Goal: Information Seeking & Learning: Check status

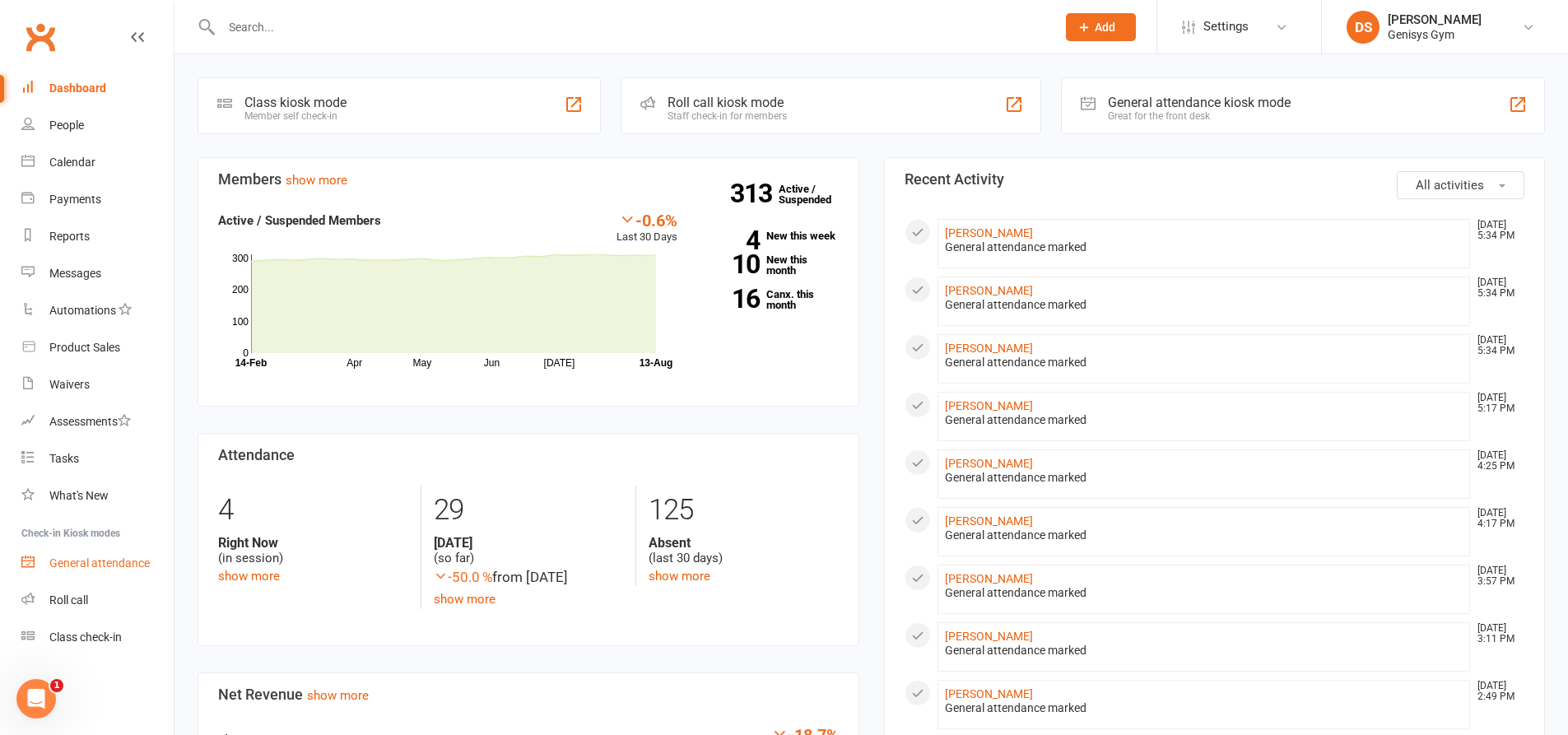
click at [130, 551] on link "General attendance" at bounding box center [97, 563] width 152 height 37
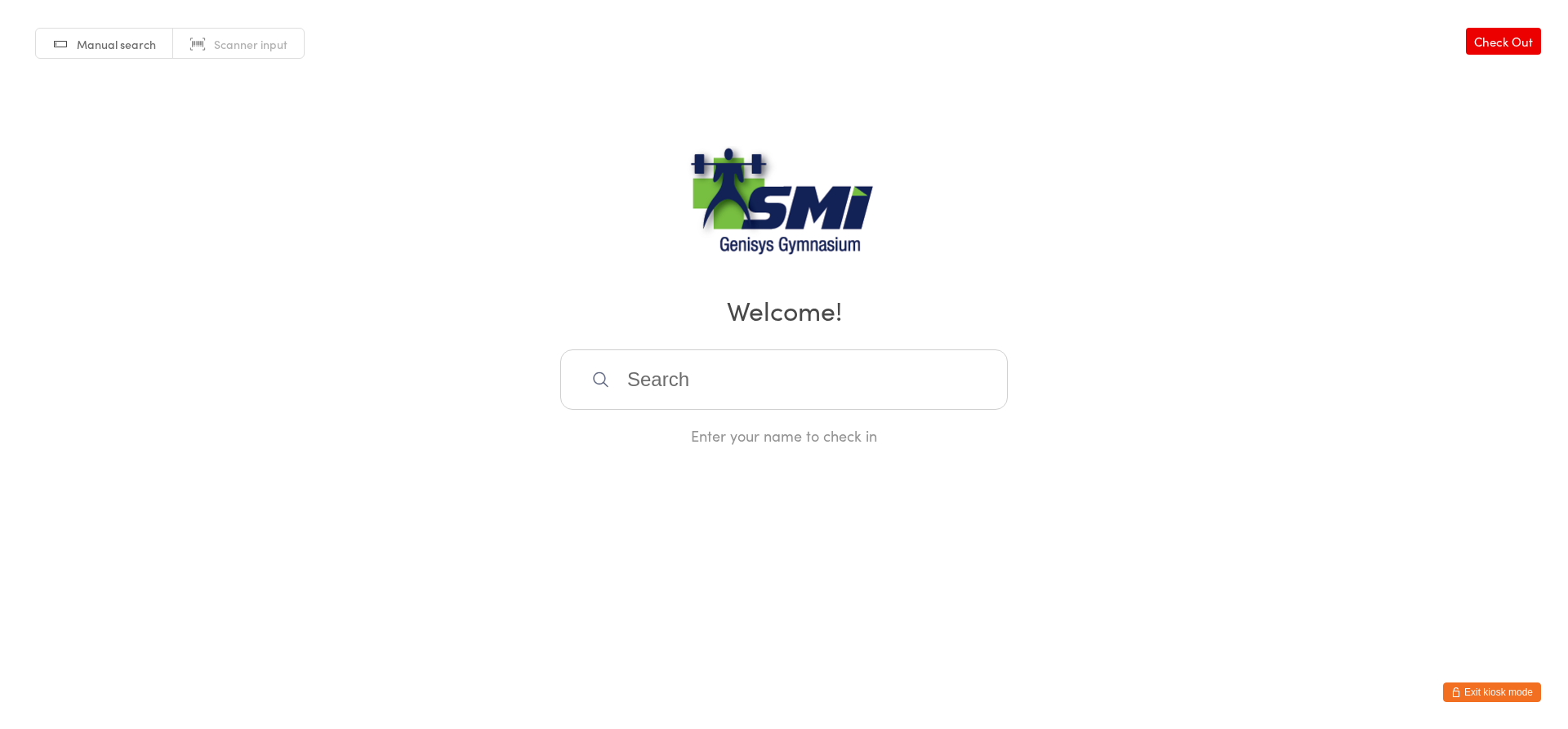
click at [719, 397] on input "search" at bounding box center [784, 380] width 448 height 61
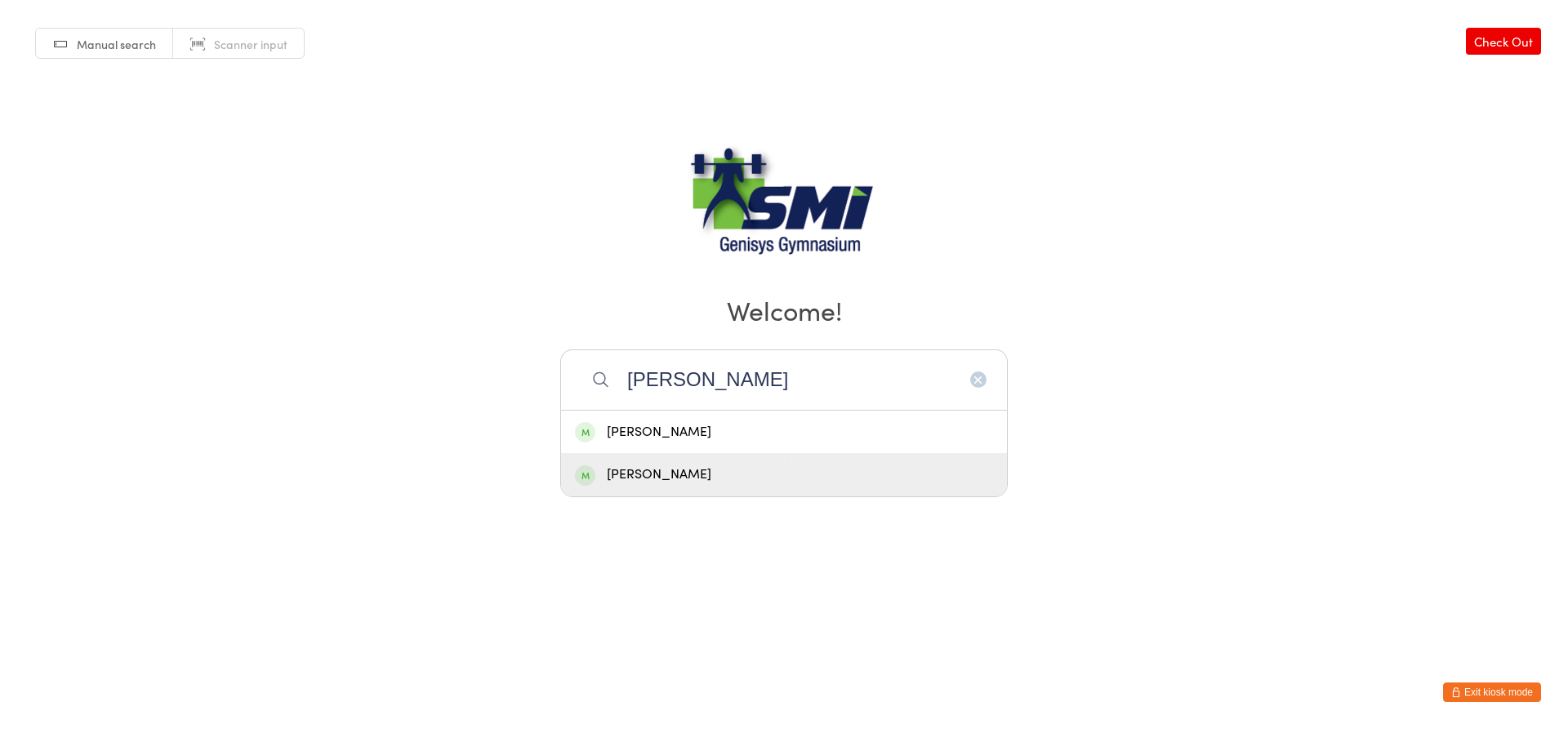
type input "owen"
click at [695, 464] on div "[PERSON_NAME]" at bounding box center [783, 474] width 418 height 22
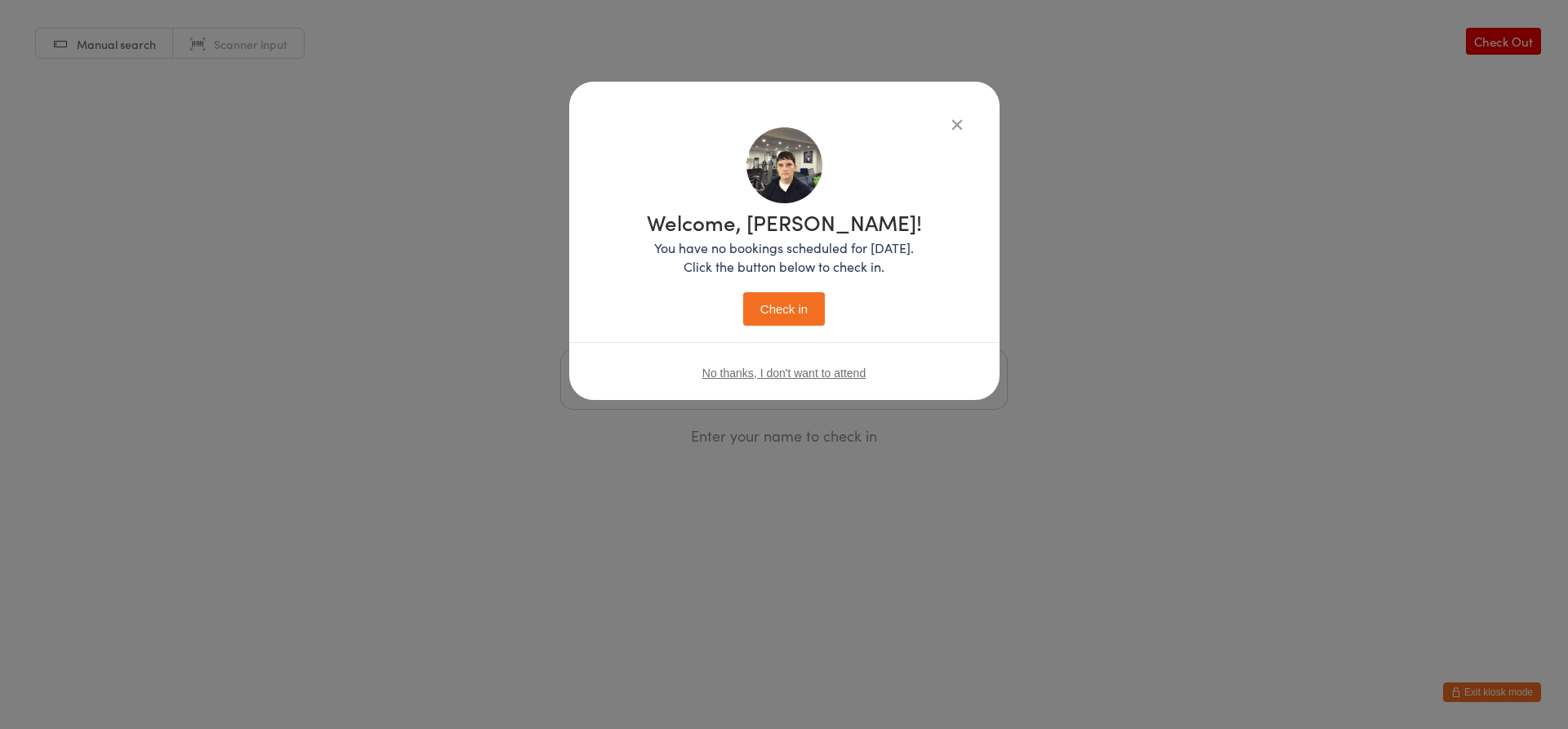
click at [775, 308] on button "Check in" at bounding box center [784, 308] width 82 height 34
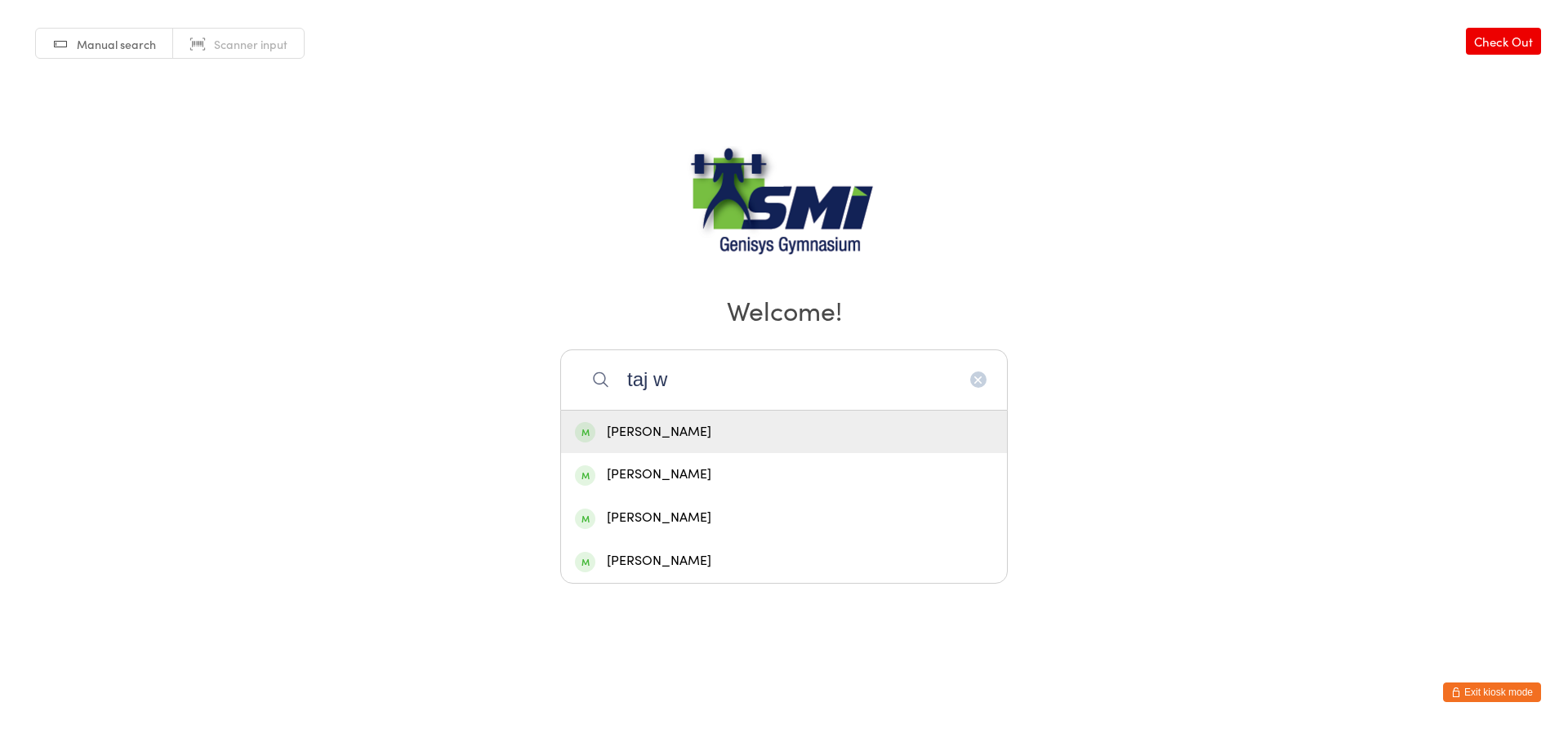
type input "taj w"
click at [722, 434] on div "[PERSON_NAME]" at bounding box center [783, 432] width 418 height 22
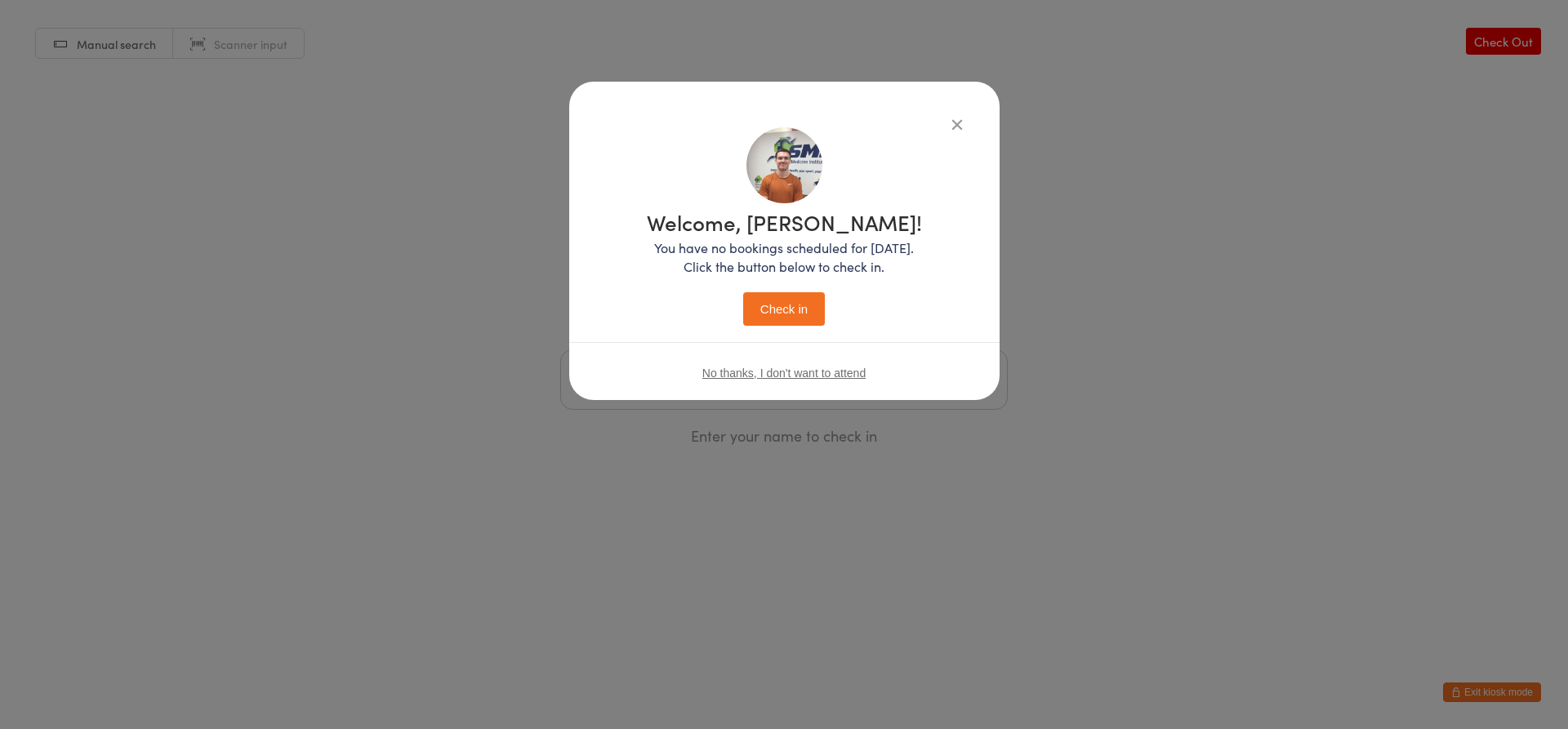
click at [765, 312] on button "Check in" at bounding box center [784, 308] width 82 height 34
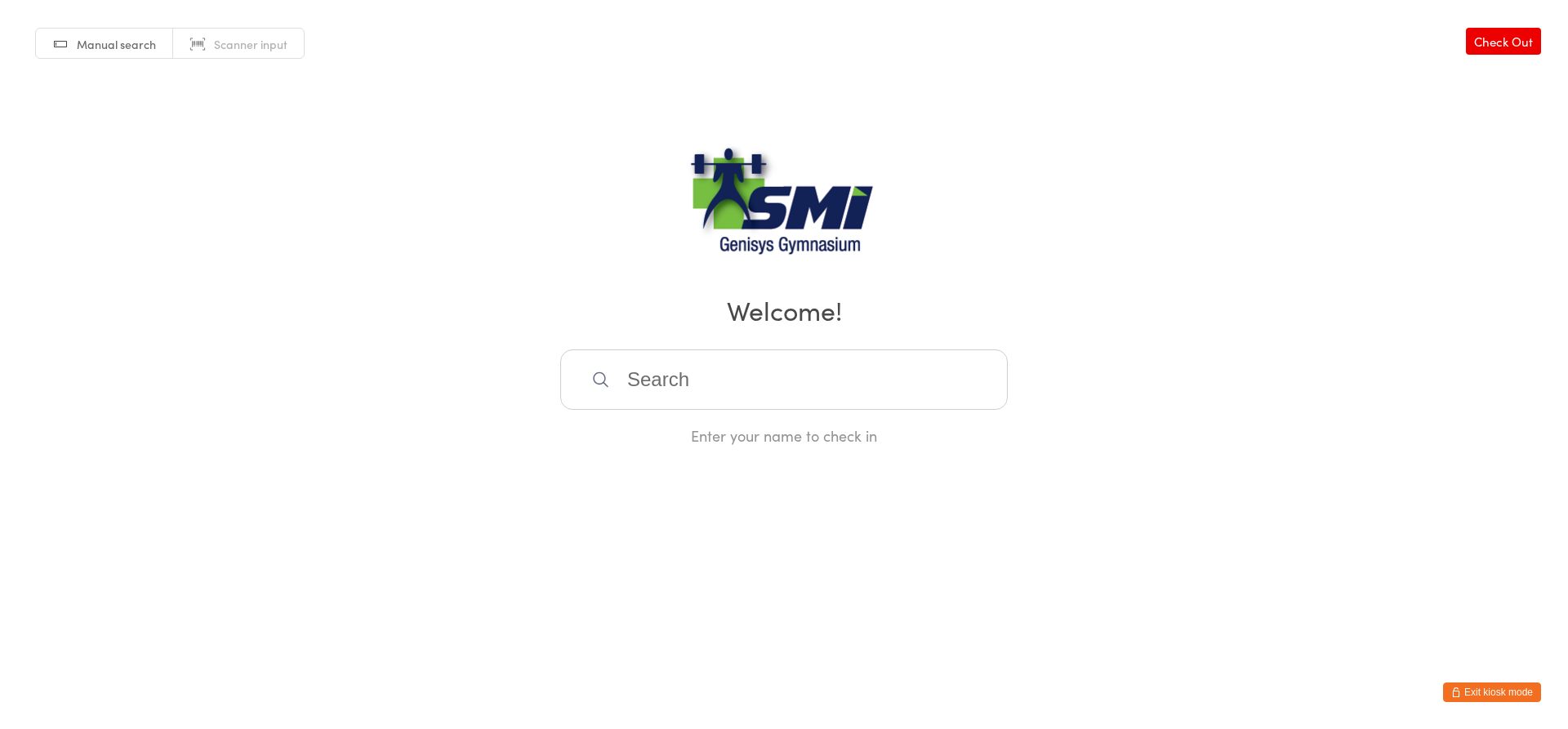
click at [1468, 684] on button "Exit kiosk mode" at bounding box center [1492, 692] width 98 height 20
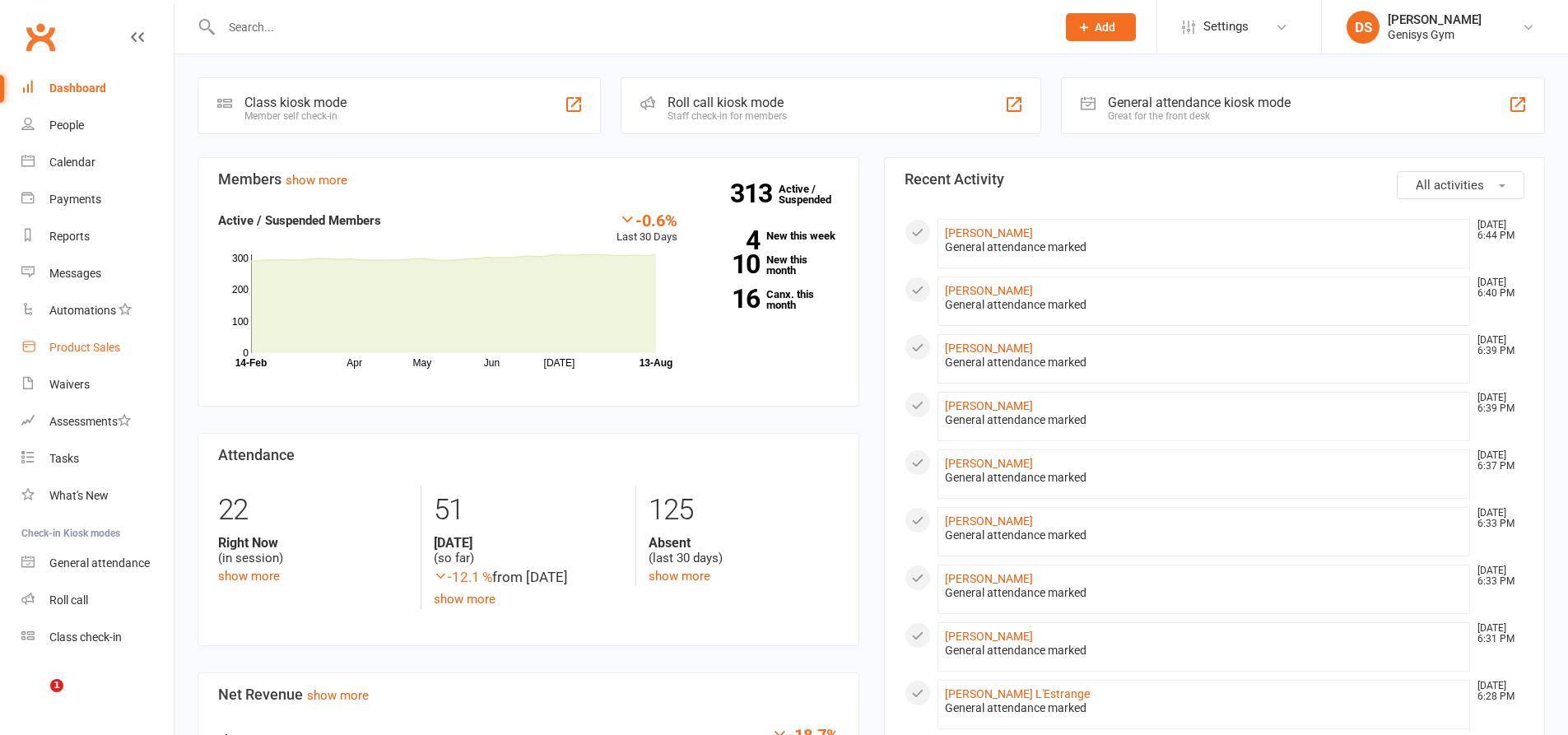
click at [58, 350] on div "Product Sales" at bounding box center [84, 347] width 71 height 13
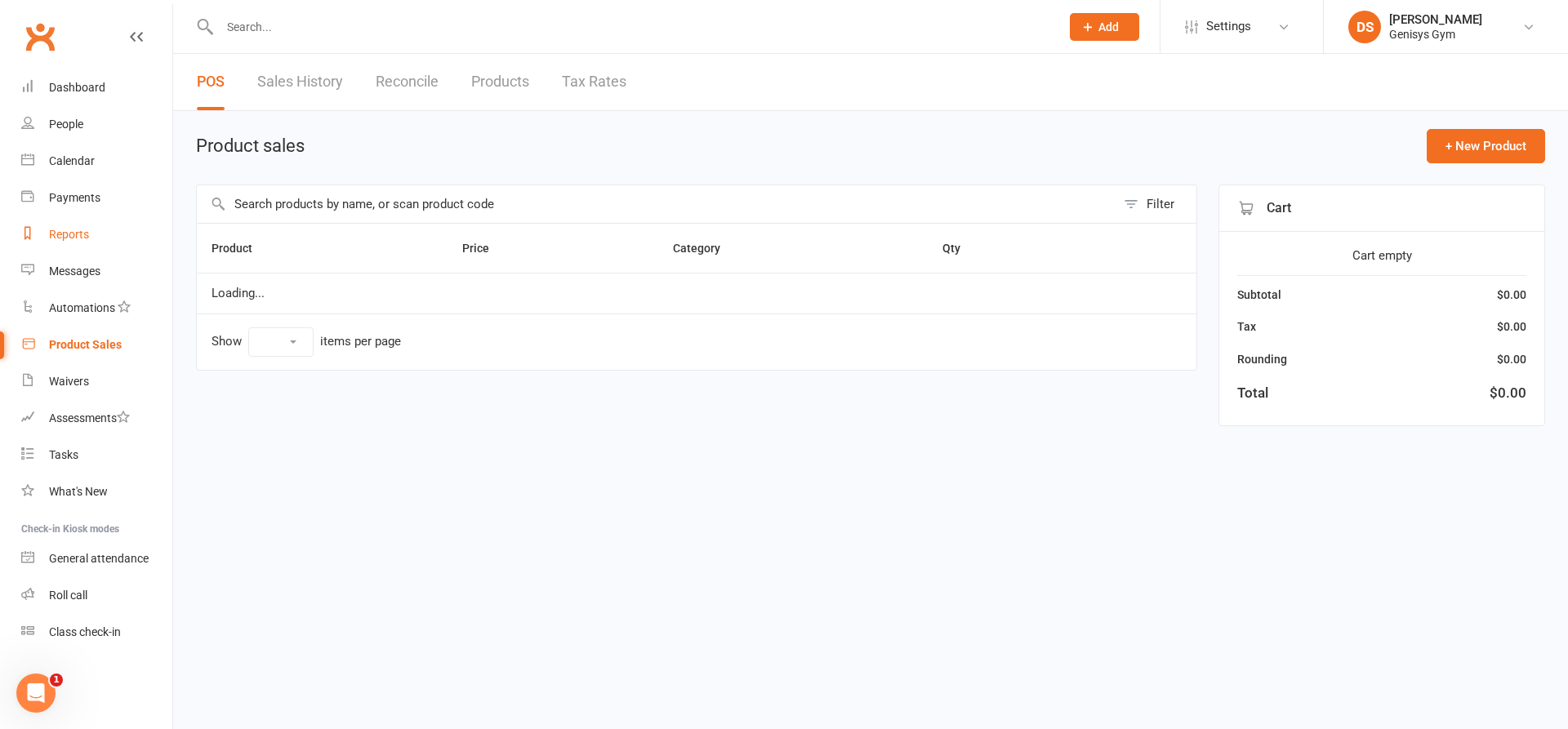
select select "10"
click at [57, 230] on div "Reports" at bounding box center [69, 234] width 40 height 13
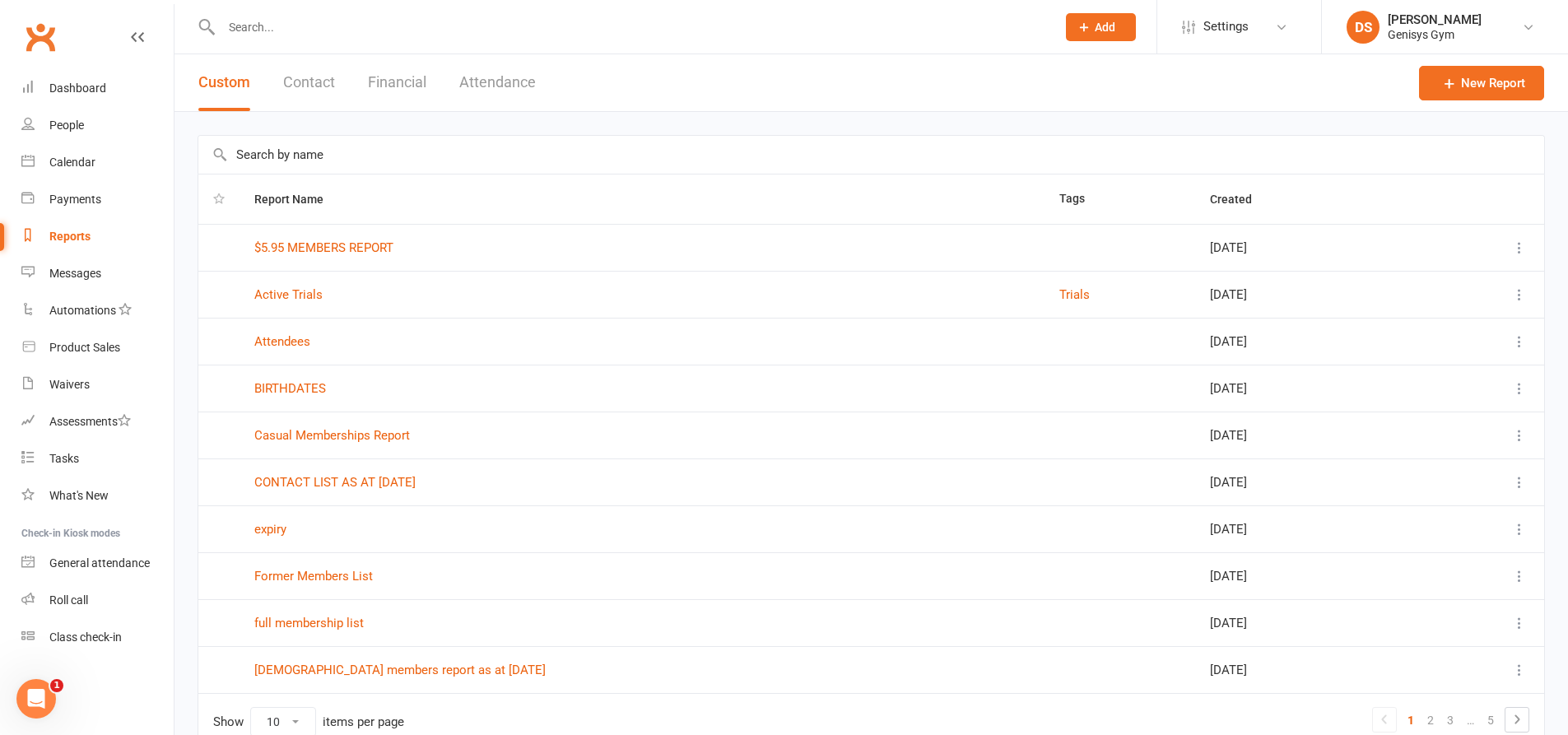
click at [395, 80] on button "Financial" at bounding box center [397, 82] width 59 height 57
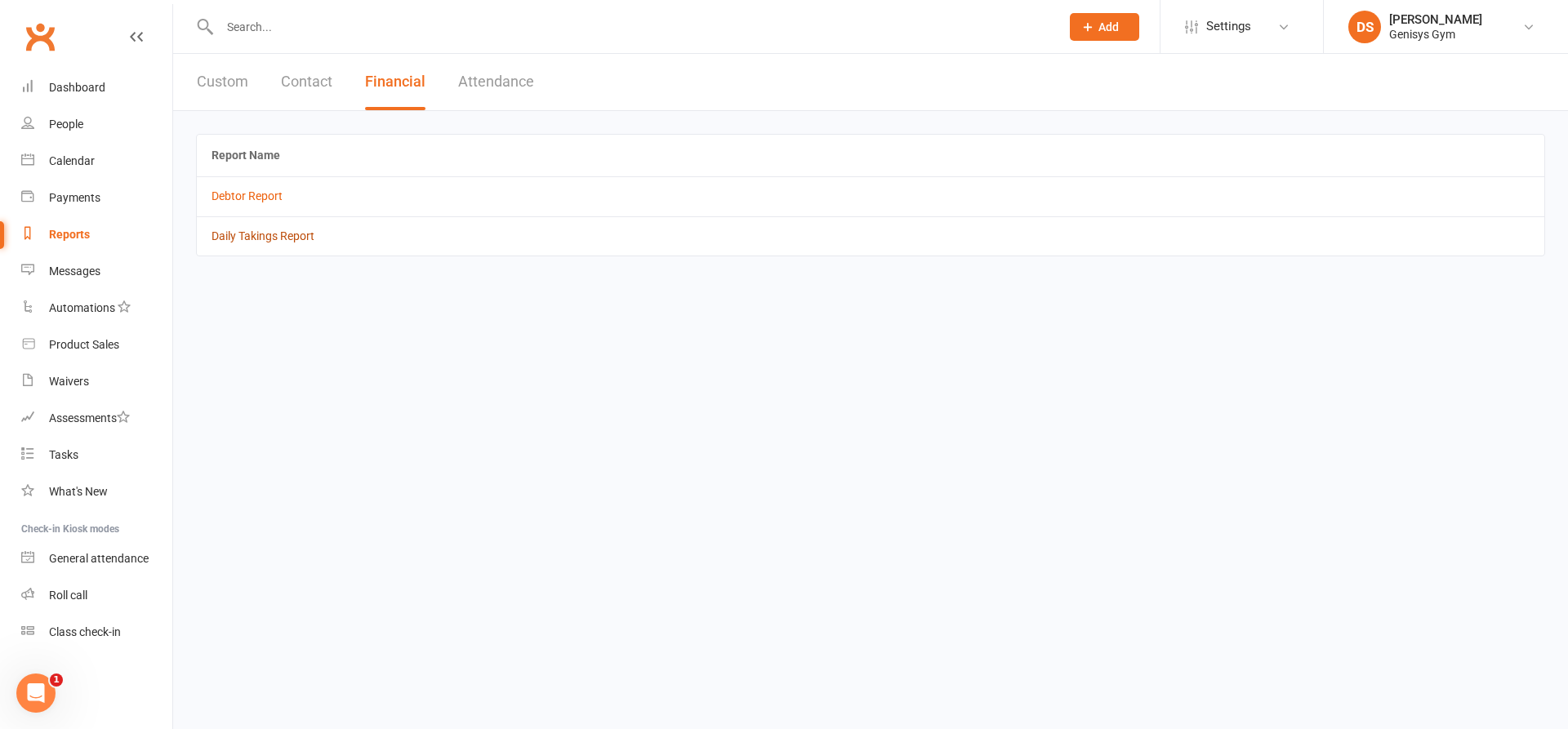
click at [280, 236] on link "Daily Takings Report" at bounding box center [262, 235] width 103 height 13
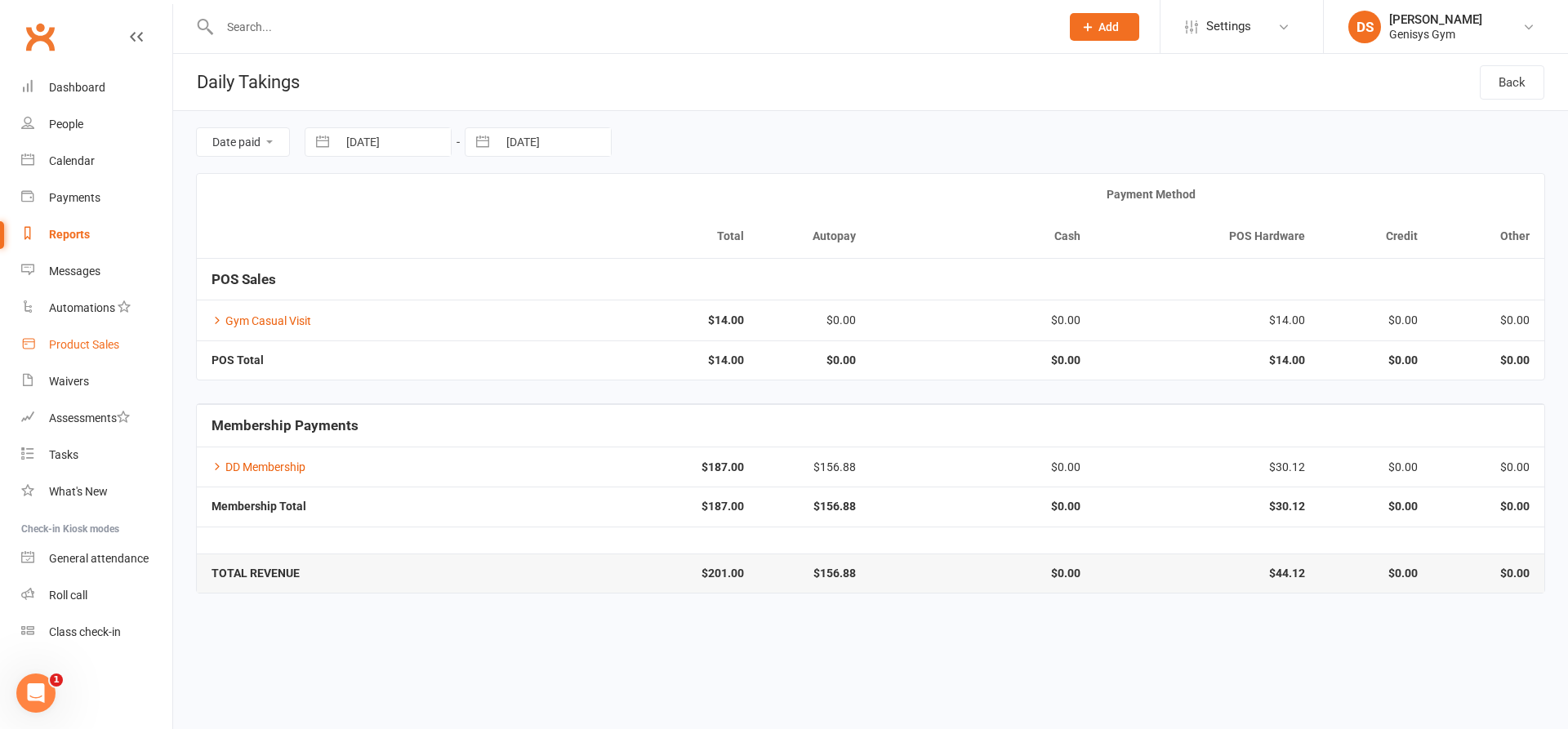
click at [51, 345] on div "Product Sales" at bounding box center [83, 344] width 70 height 13
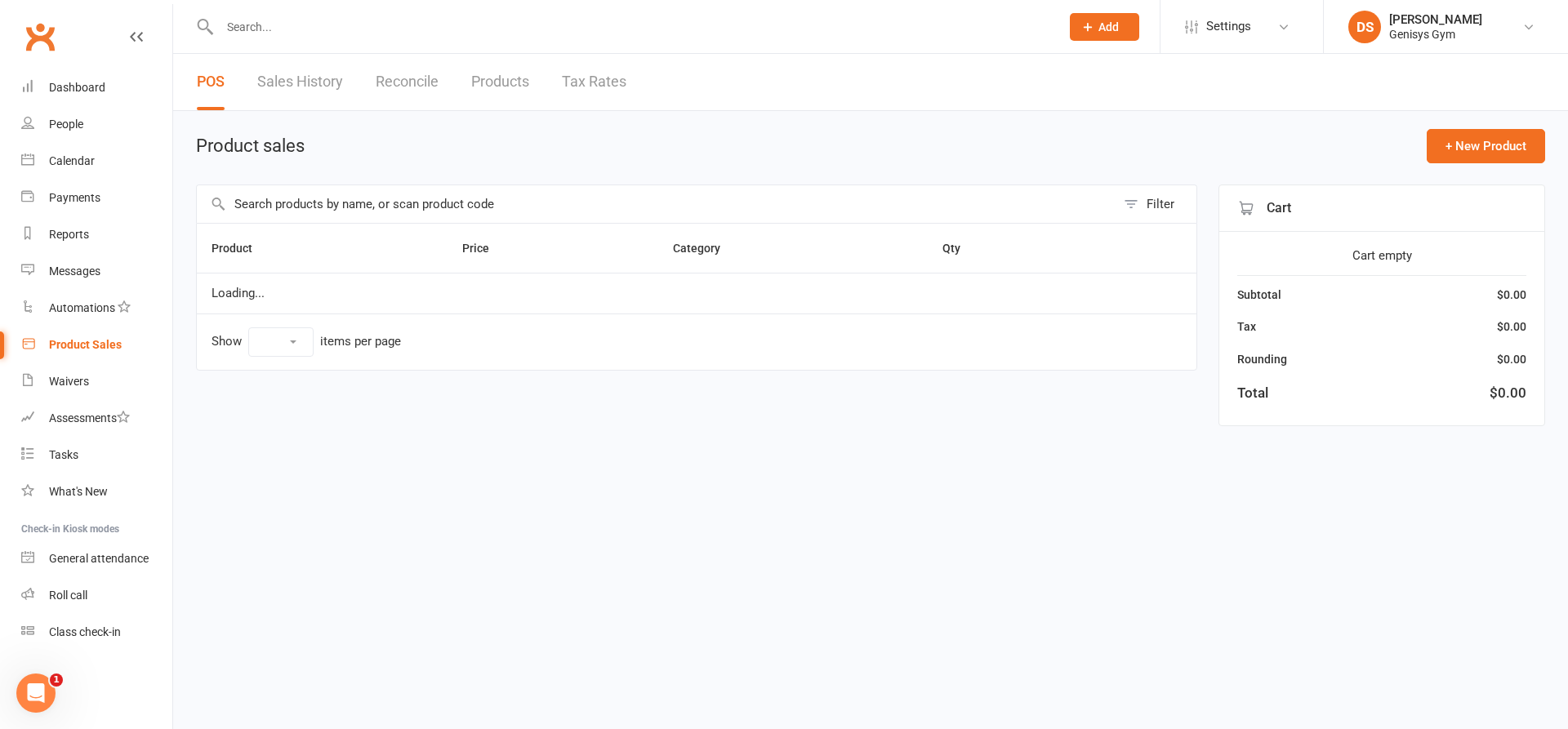
select select "10"
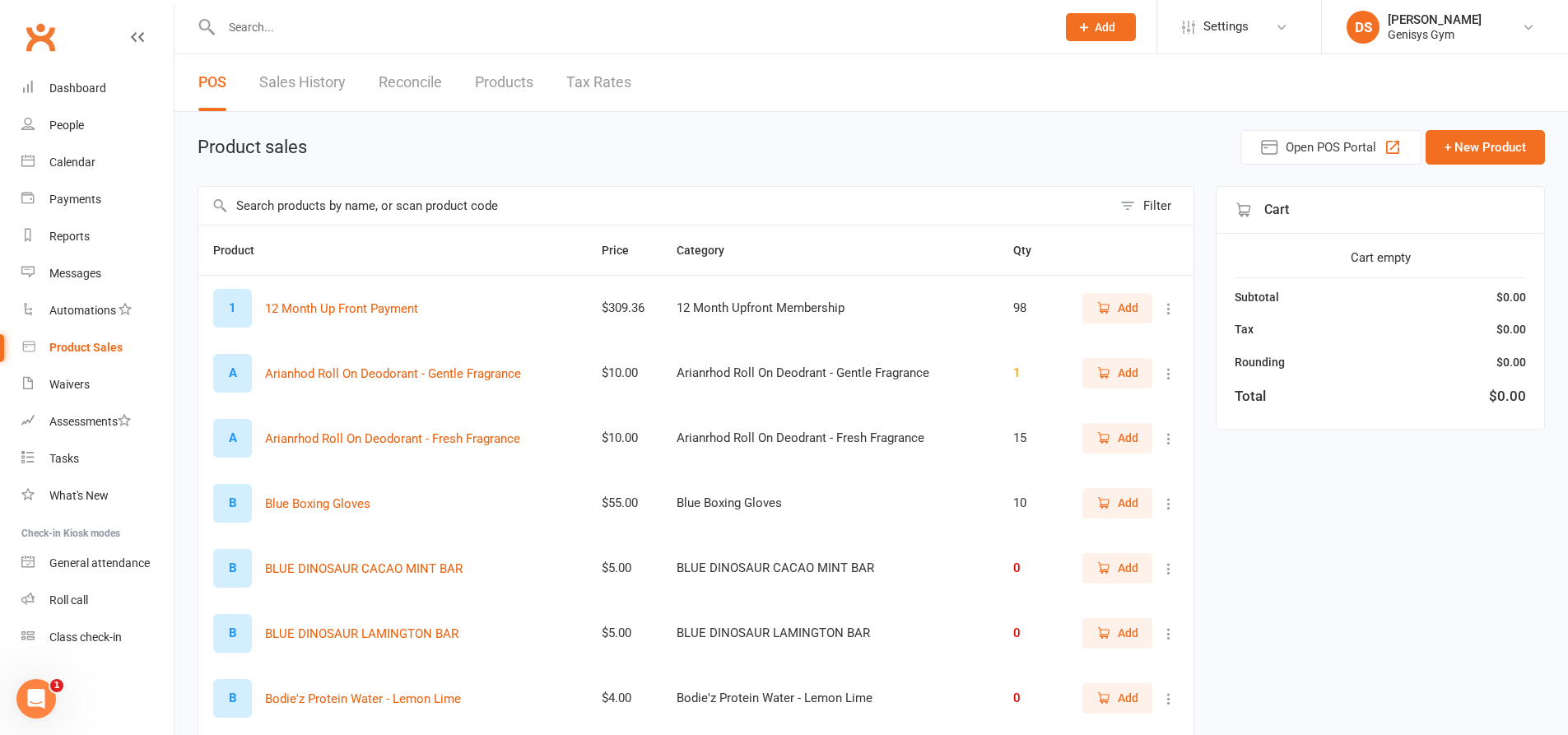
click at [327, 79] on link "Sales History" at bounding box center [302, 82] width 87 height 57
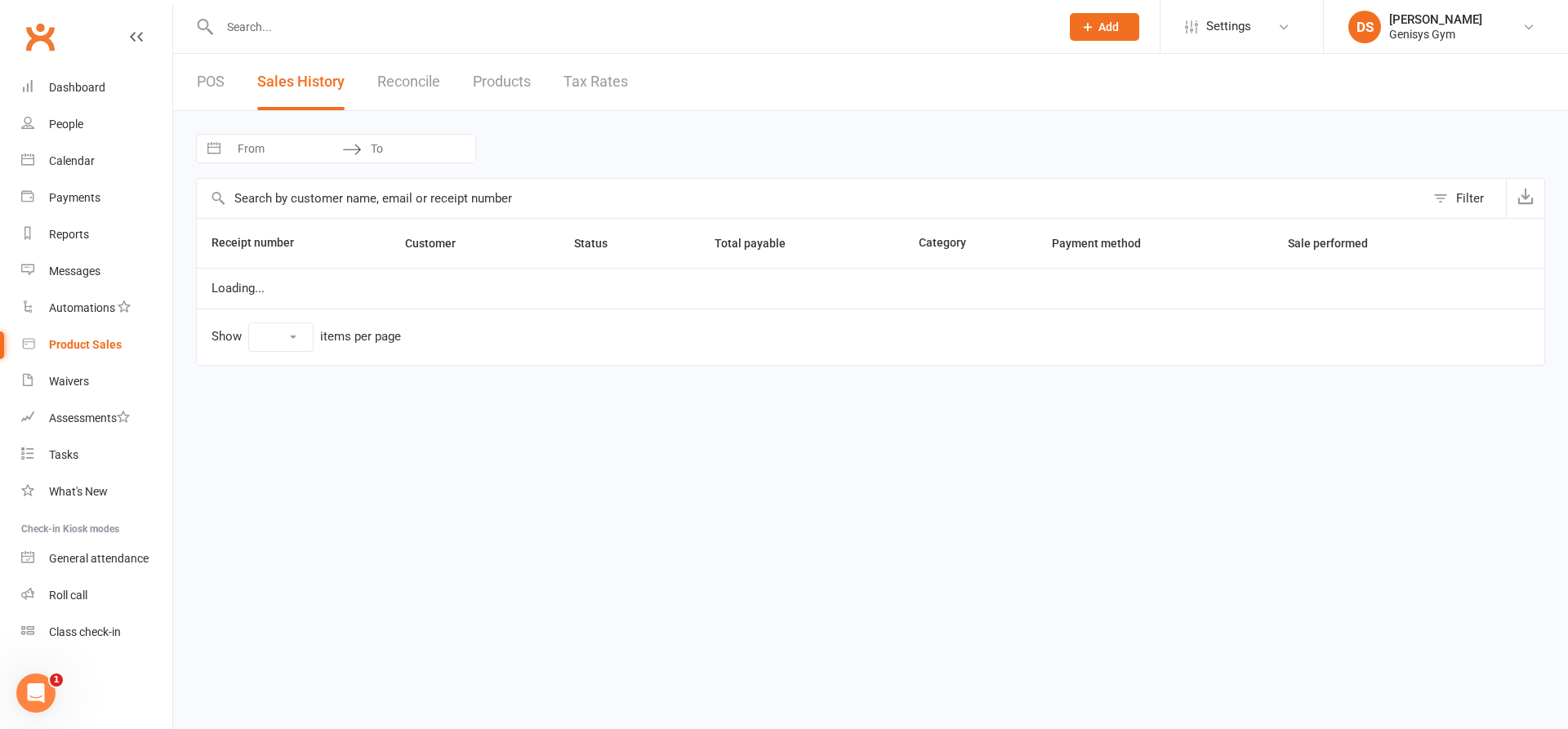
select select "25"
click at [299, 148] on input "From" at bounding box center [285, 149] width 114 height 28
select select "6"
select select "2025"
select select "7"
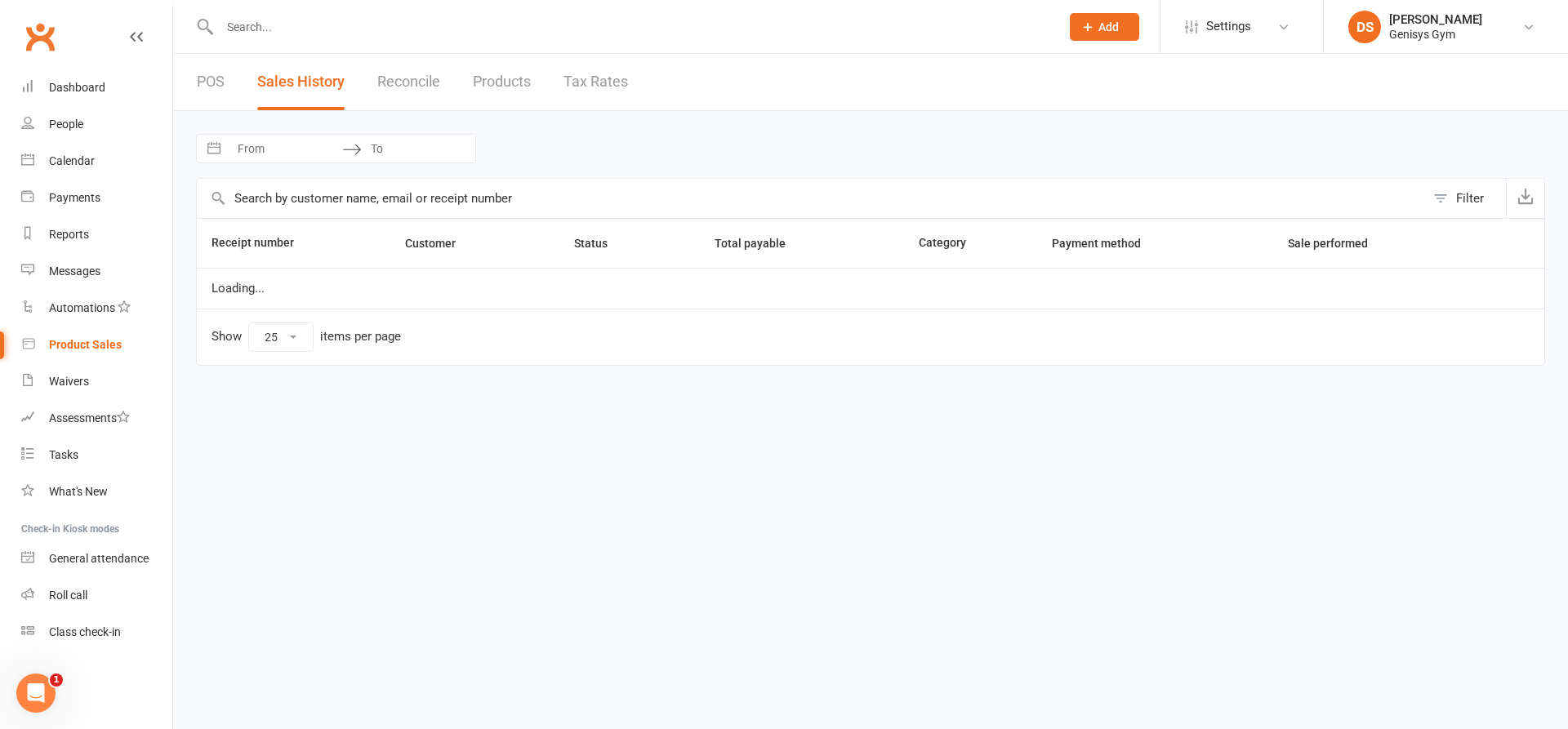
select select "2025"
select select "8"
select select "2025"
select select "9"
select select "2025"
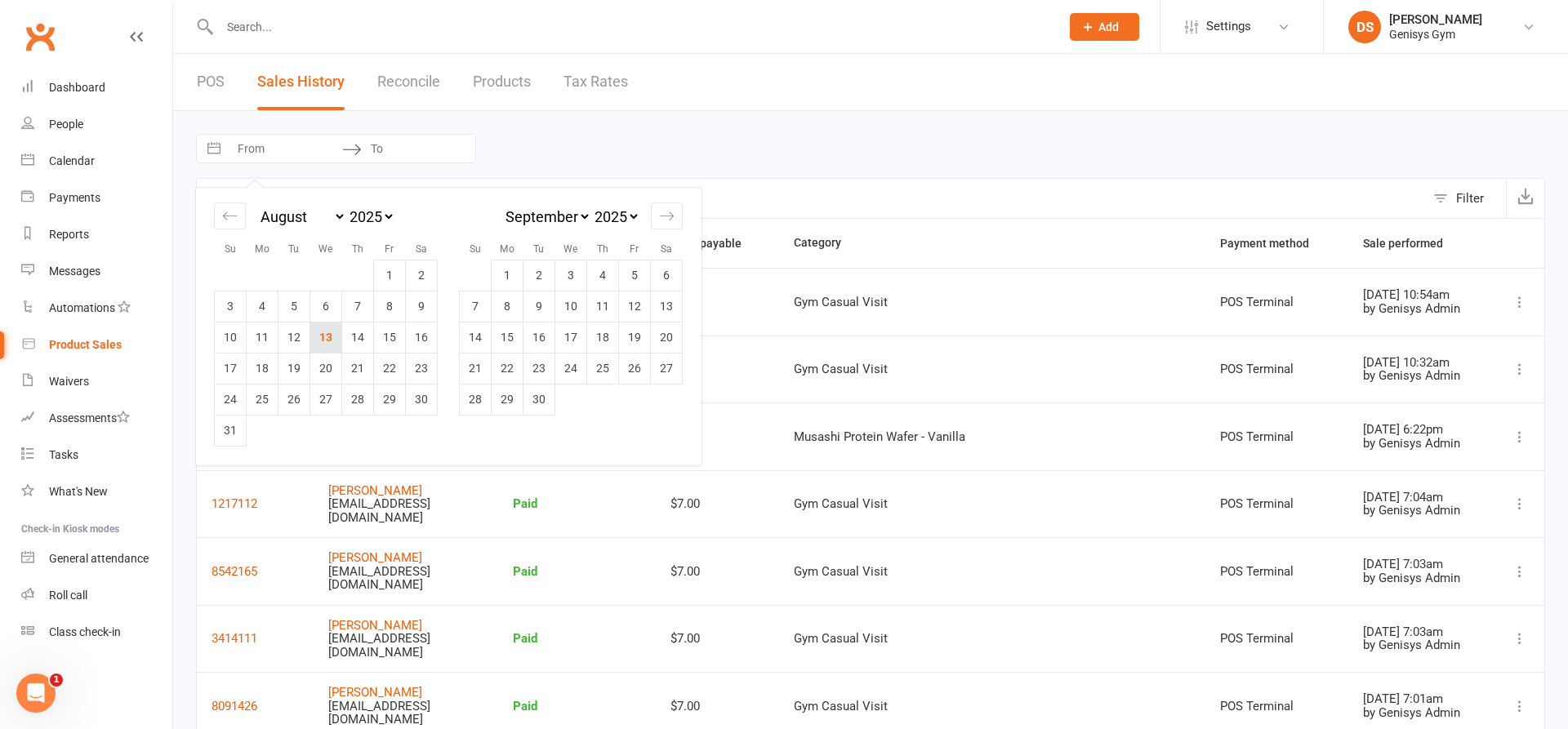
click at [317, 339] on td "13" at bounding box center [326, 337] width 32 height 31
type input "[DATE]"
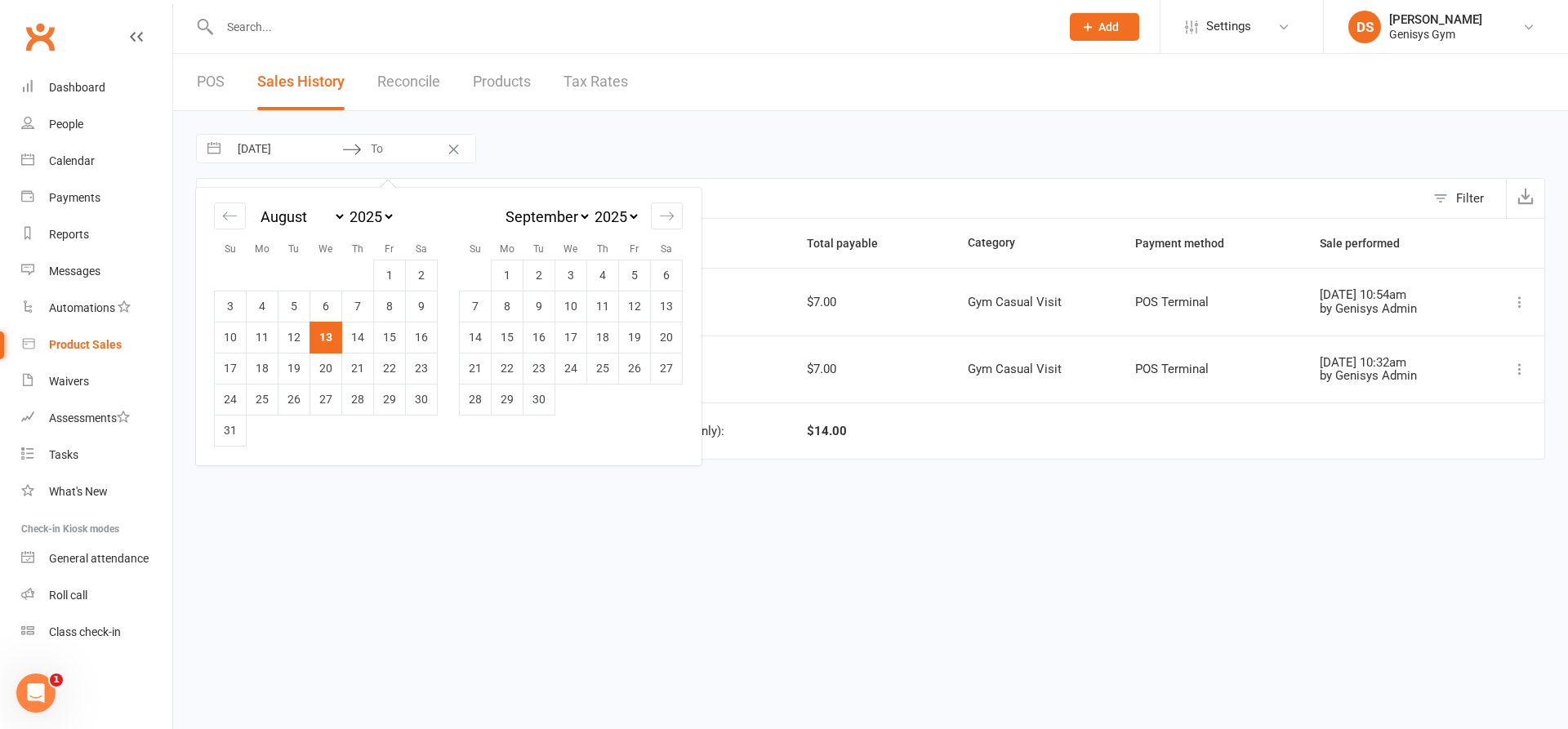
click at [317, 339] on td "13" at bounding box center [326, 337] width 32 height 31
type input "[DATE]"
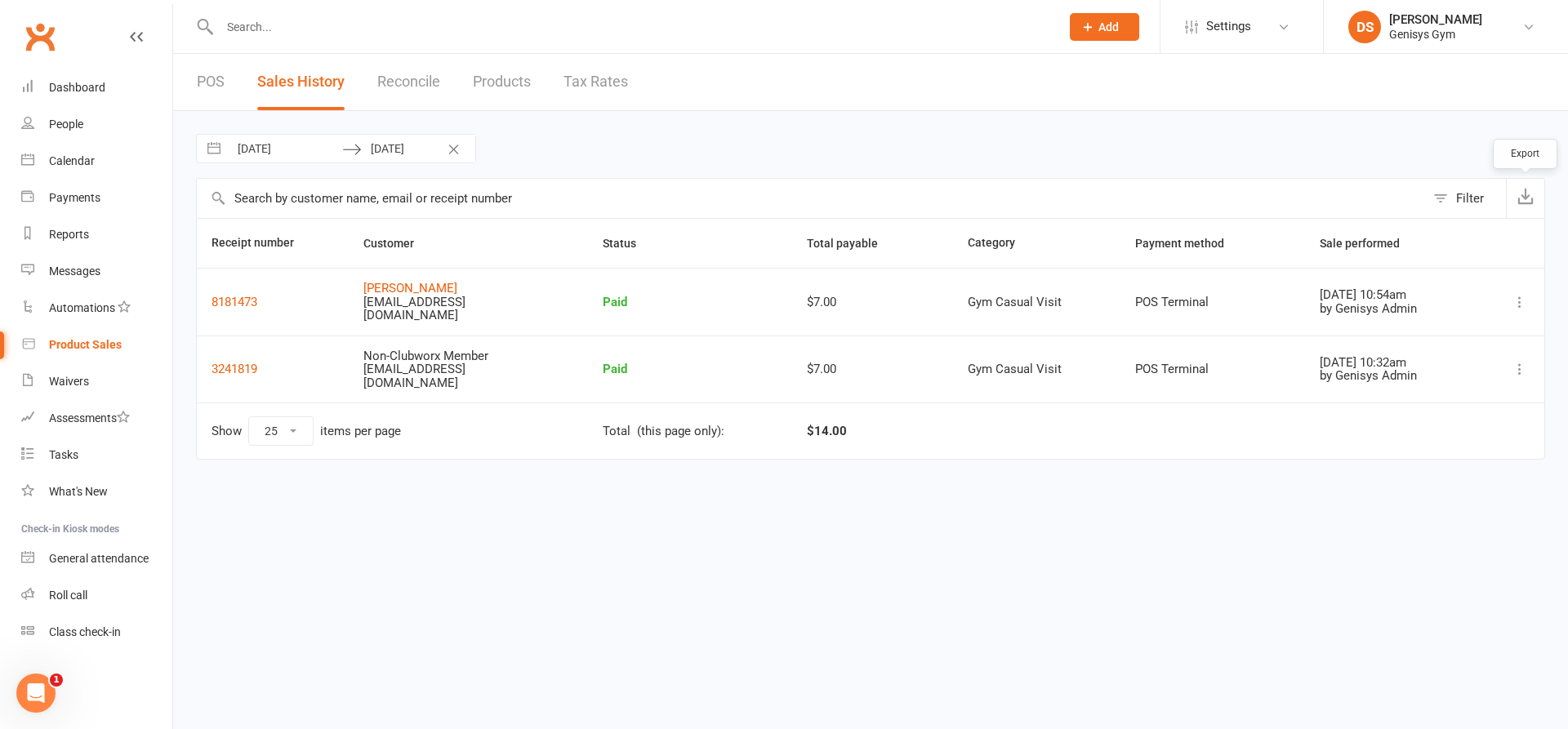
click at [1536, 195] on button "button" at bounding box center [1525, 198] width 38 height 39
